Goal: Submit feedback/report problem

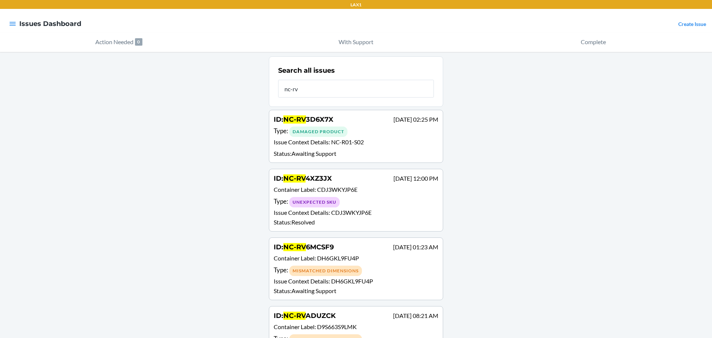
click at [306, 131] on div "Damaged Product" at bounding box center [318, 131] width 58 height 10
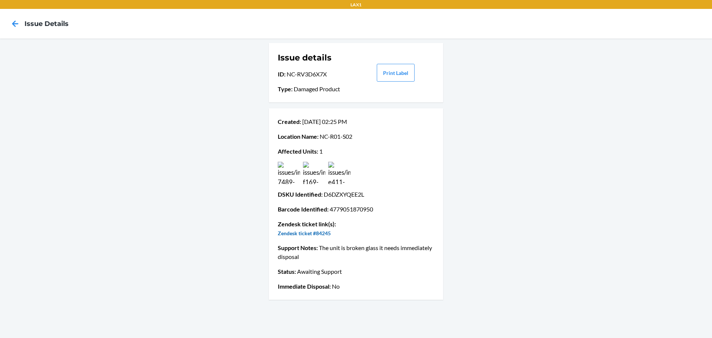
click at [311, 232] on link "Zendesk ticket #84245" at bounding box center [304, 233] width 53 height 6
click at [17, 21] on icon at bounding box center [15, 23] width 13 height 13
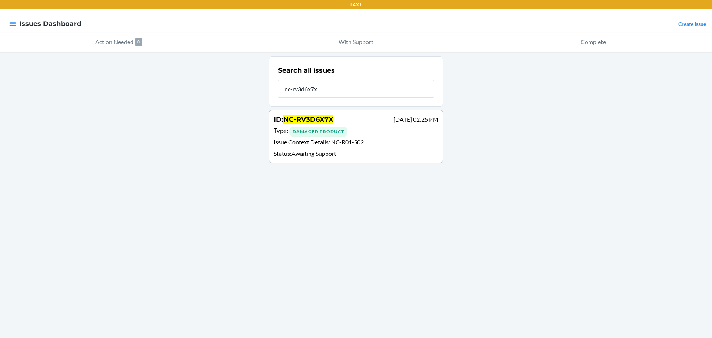
type input "nc-rv3d6x7x"
click at [322, 129] on div "Damaged Product" at bounding box center [318, 131] width 58 height 10
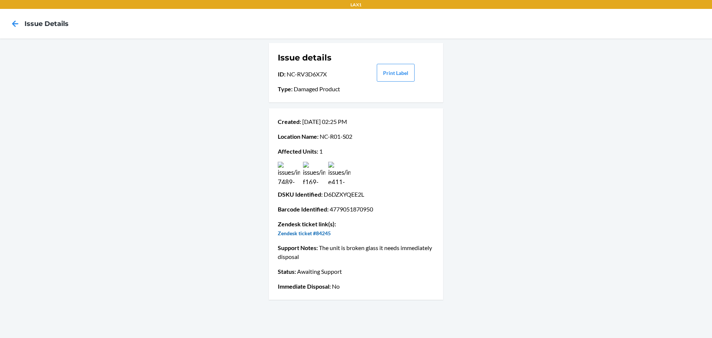
click at [319, 234] on link "Zendesk ticket #84245" at bounding box center [304, 233] width 53 height 6
click at [18, 24] on icon at bounding box center [15, 23] width 13 height 13
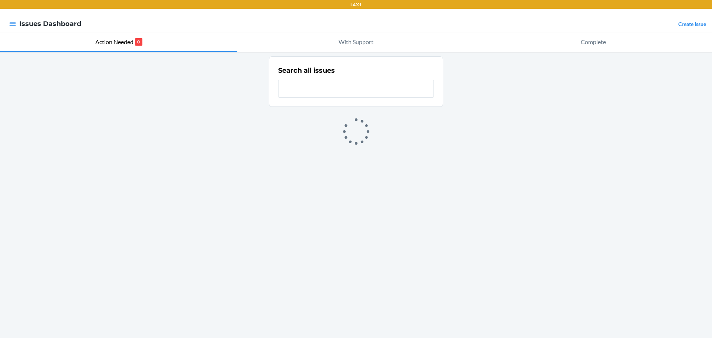
click at [296, 88] on input "text" at bounding box center [356, 89] width 156 height 18
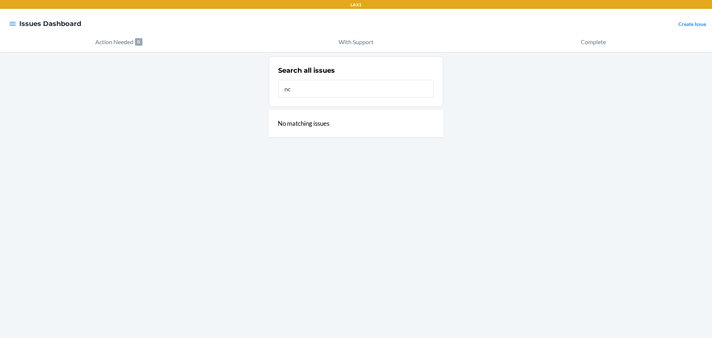
type input "n"
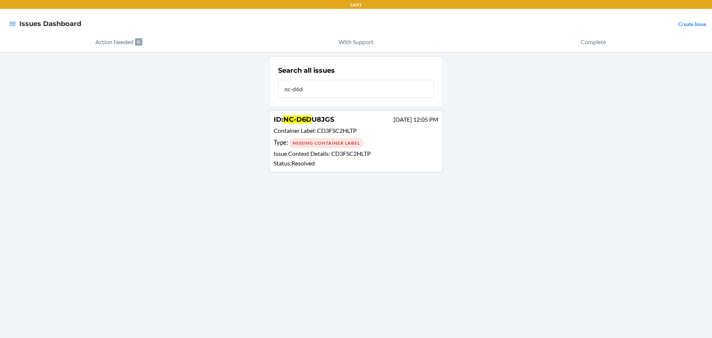
type input "nc-d6dz"
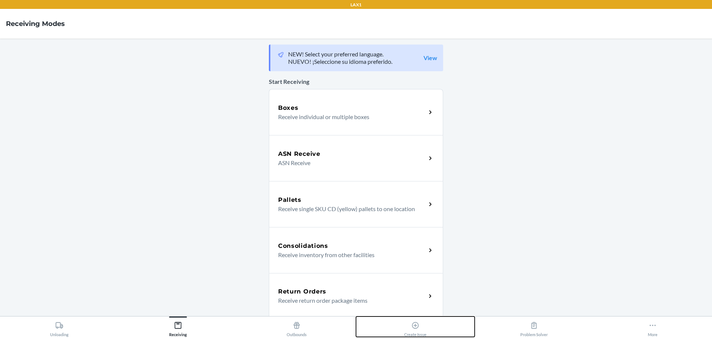
click at [416, 327] on icon at bounding box center [415, 325] width 8 height 8
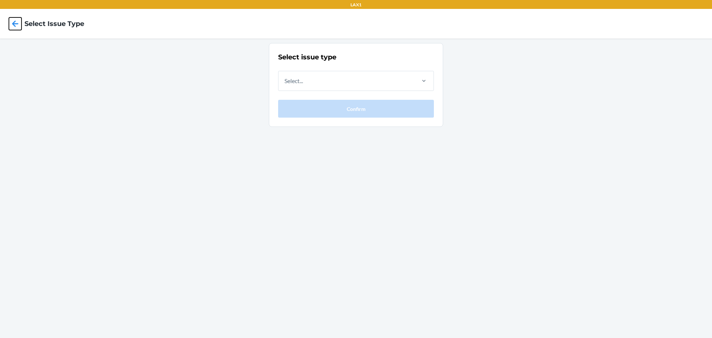
click at [13, 23] on icon at bounding box center [15, 23] width 6 height 6
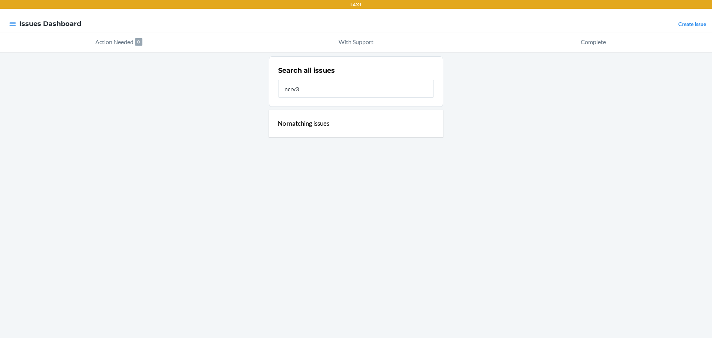
click at [289, 89] on input "ncrv3" at bounding box center [356, 89] width 156 height 18
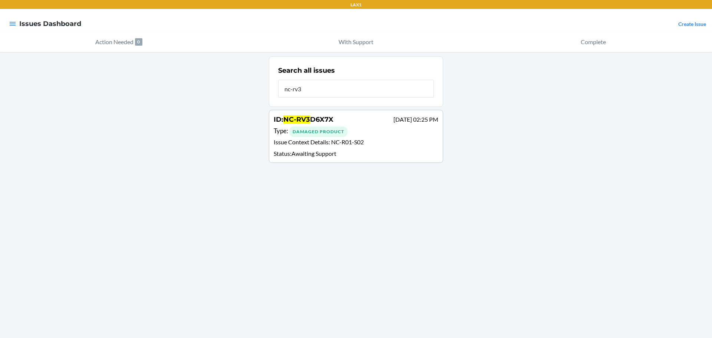
type input "nc-rv3"
click at [314, 133] on div "Damaged Product" at bounding box center [318, 131] width 58 height 10
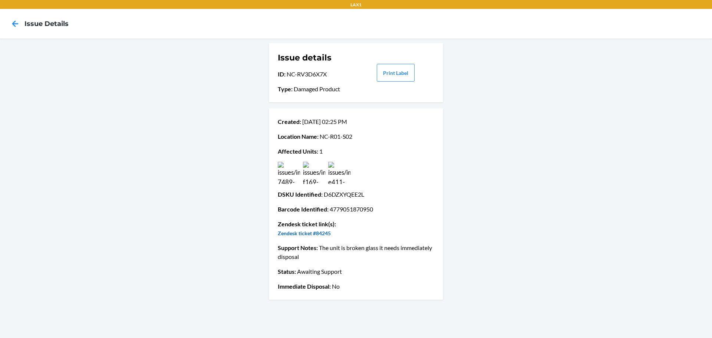
click at [317, 233] on link "Zendesk ticket #84245" at bounding box center [304, 233] width 53 height 6
click at [325, 288] on span "Immediate Disposal :" at bounding box center [304, 286] width 53 height 7
click at [337, 287] on p "Immediate Disposal : No" at bounding box center [356, 286] width 156 height 9
click at [344, 285] on p "Immediate Disposal : No" at bounding box center [356, 286] width 156 height 9
click at [322, 286] on span "Immediate Disposal :" at bounding box center [304, 286] width 53 height 7
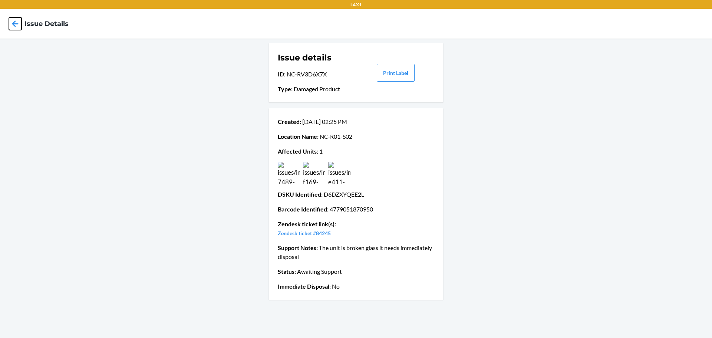
click at [14, 23] on icon at bounding box center [15, 23] width 6 height 6
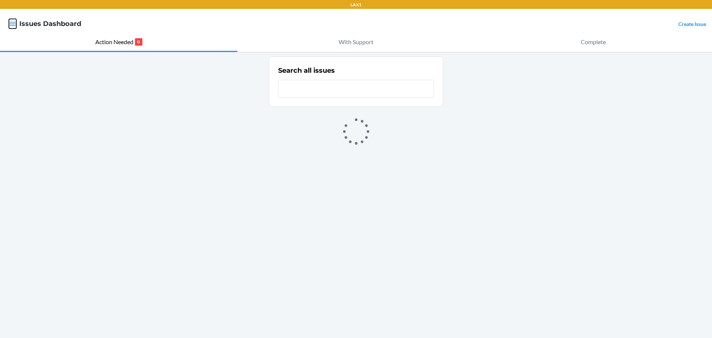
click at [11, 24] on icon "button" at bounding box center [12, 23] width 7 height 7
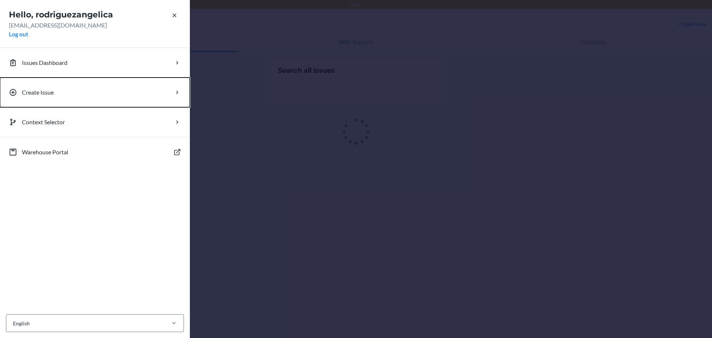
click at [41, 92] on p "Create Issue" at bounding box center [38, 92] width 32 height 9
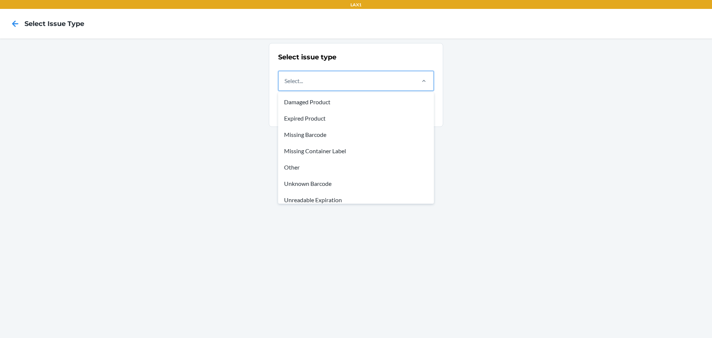
click at [333, 83] on div "Select..." at bounding box center [346, 80] width 136 height 19
click at [285, 83] on input "option Damaged Product focused, 1 of 8. 8 results available. Use Up and Down to…" at bounding box center [284, 80] width 1 height 9
click at [293, 166] on div "Other" at bounding box center [356, 167] width 153 height 16
click at [285, 85] on input "option Other focused, 5 of 8. 8 results available. Use Up and Down to choose op…" at bounding box center [284, 80] width 1 height 9
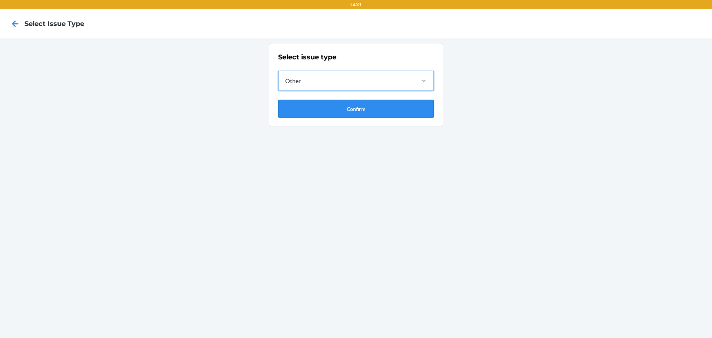
click at [361, 109] on button "Confirm" at bounding box center [356, 109] width 156 height 18
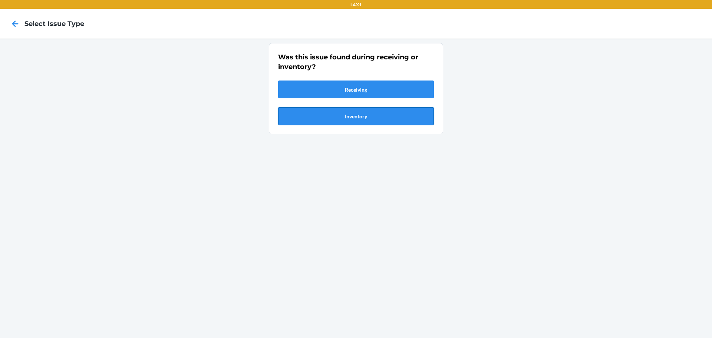
click at [357, 117] on button "Inventory" at bounding box center [356, 116] width 156 height 18
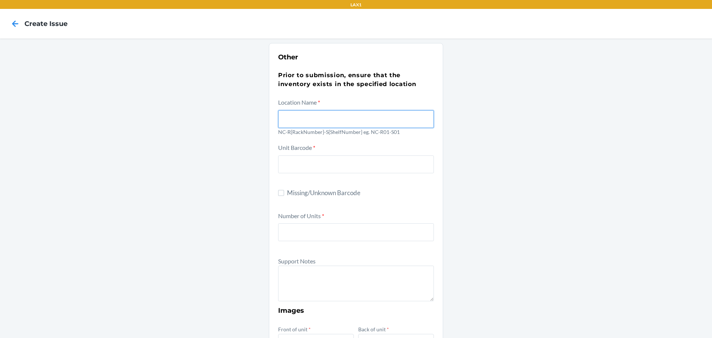
click at [293, 123] on input "text" at bounding box center [356, 119] width 156 height 18
type input "NC-R01-S02"
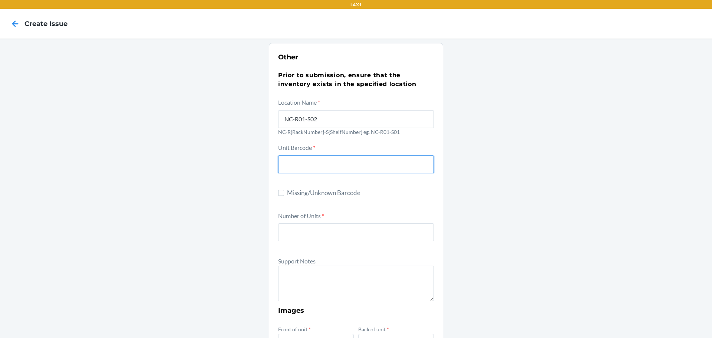
click at [297, 167] on input "text" at bounding box center [356, 164] width 156 height 18
click at [280, 192] on input "Missing/Unknown Barcode" at bounding box center [281, 193] width 6 height 6
checkbox input "true"
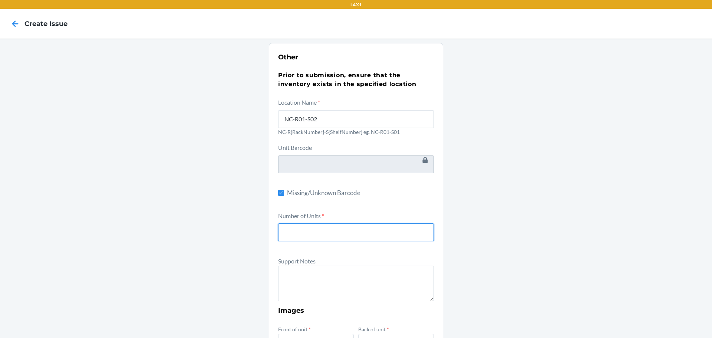
click at [297, 235] on input "number" at bounding box center [356, 232] width 156 height 18
type input "1"
click at [305, 274] on textarea at bounding box center [356, 283] width 156 height 36
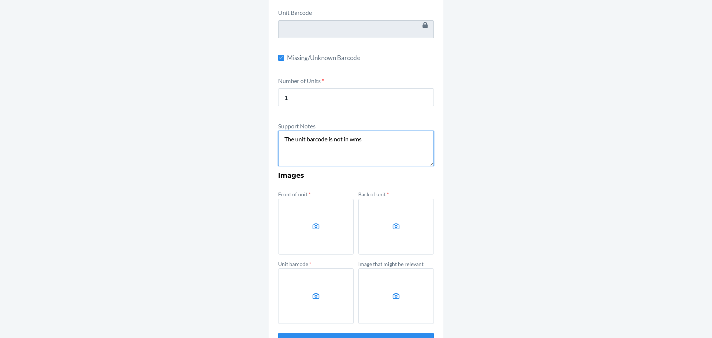
scroll to position [148, 0]
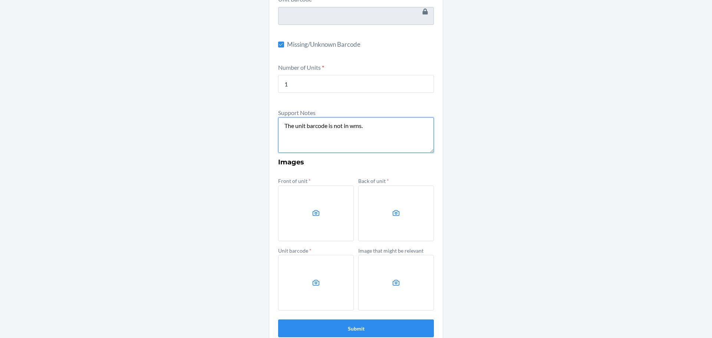
click at [342, 125] on textarea "The unit barcode is not in wms." at bounding box center [356, 135] width 156 height 36
type textarea "The unit barcode is not found in wms."
click at [324, 218] on label at bounding box center [316, 213] width 76 height 56
click at [0, 0] on input "file" at bounding box center [0, 0] width 0 height 0
click at [372, 221] on label at bounding box center [396, 213] width 76 height 56
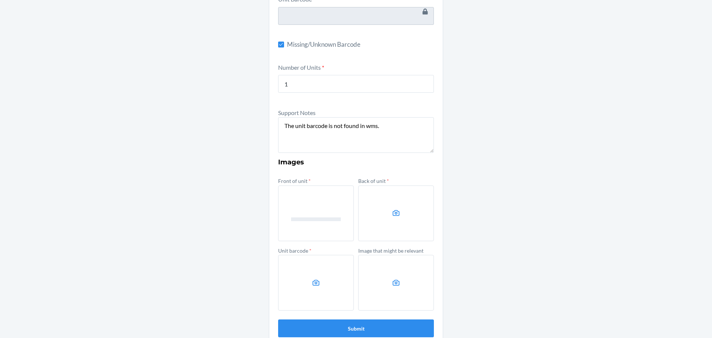
click at [0, 0] on input "file" at bounding box center [0, 0] width 0 height 0
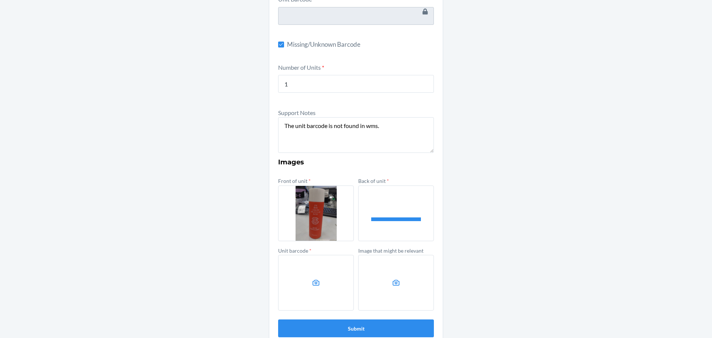
click at [321, 272] on label at bounding box center [316, 283] width 76 height 56
click at [0, 0] on input "file" at bounding box center [0, 0] width 0 height 0
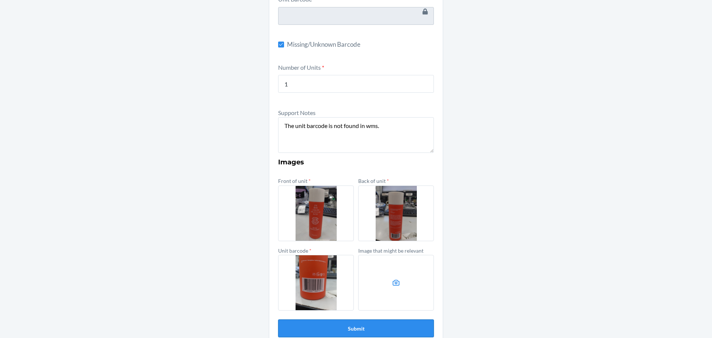
click at [358, 324] on button "Submit" at bounding box center [356, 328] width 156 height 18
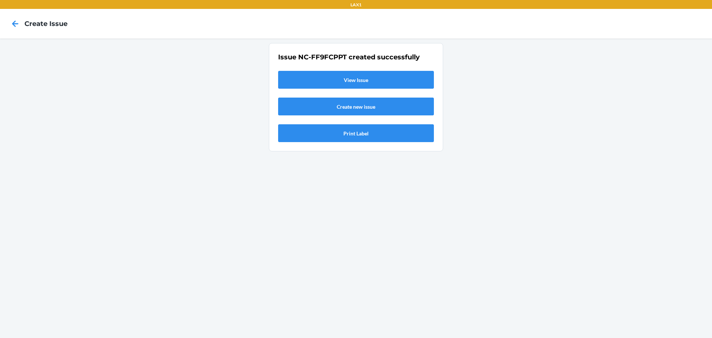
scroll to position [0, 0]
click at [11, 23] on icon at bounding box center [15, 23] width 13 height 13
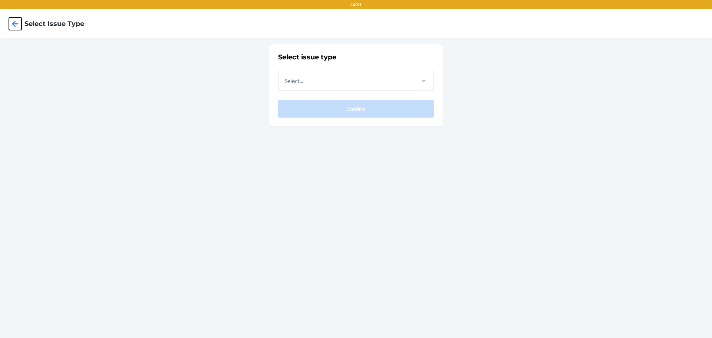
click at [15, 23] on icon at bounding box center [15, 23] width 13 height 13
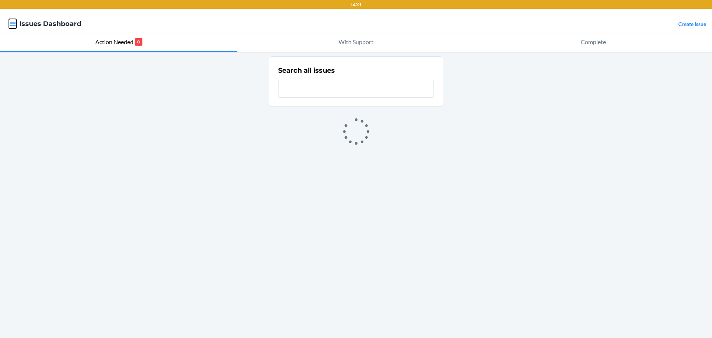
click at [11, 25] on icon "button" at bounding box center [12, 23] width 7 height 7
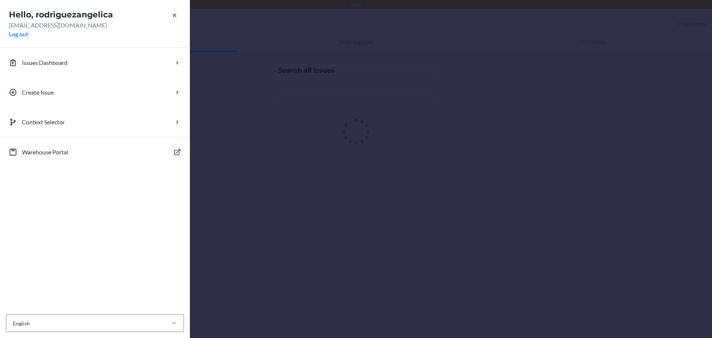
click at [19, 34] on button "Log out" at bounding box center [18, 34] width 19 height 9
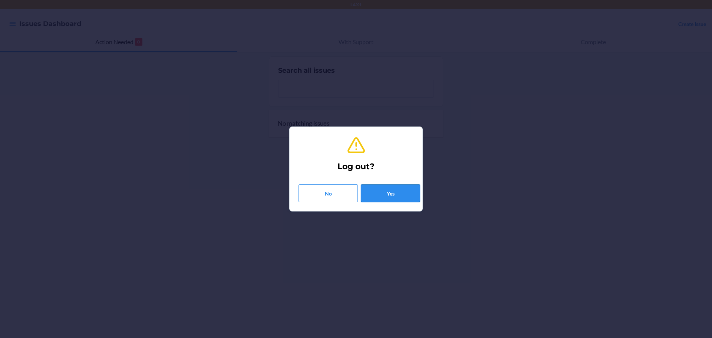
click at [393, 193] on button "Yes" at bounding box center [390, 193] width 59 height 18
